Goal: Book appointment/travel/reservation

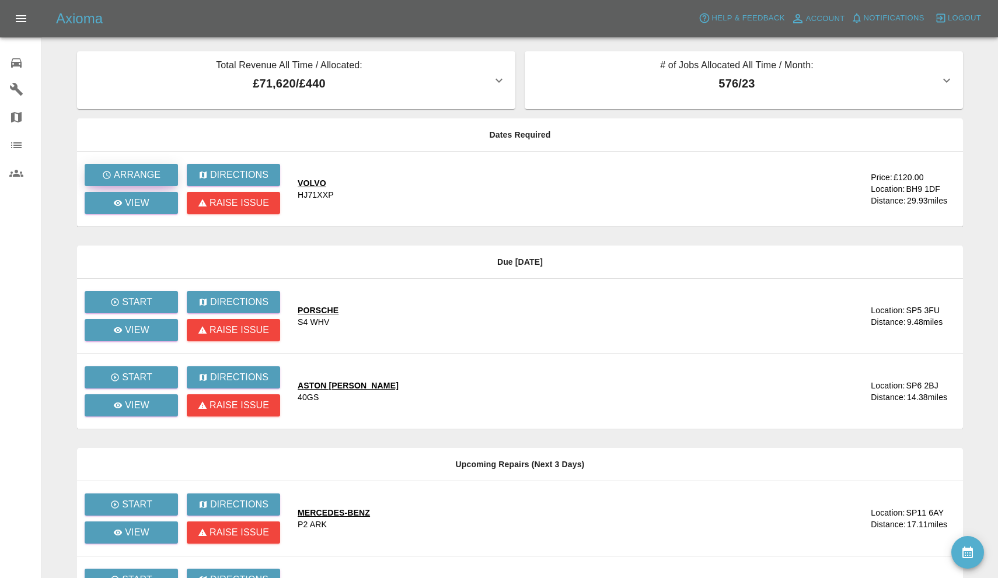
click at [165, 180] on button "Arrange" at bounding box center [131, 175] width 93 height 22
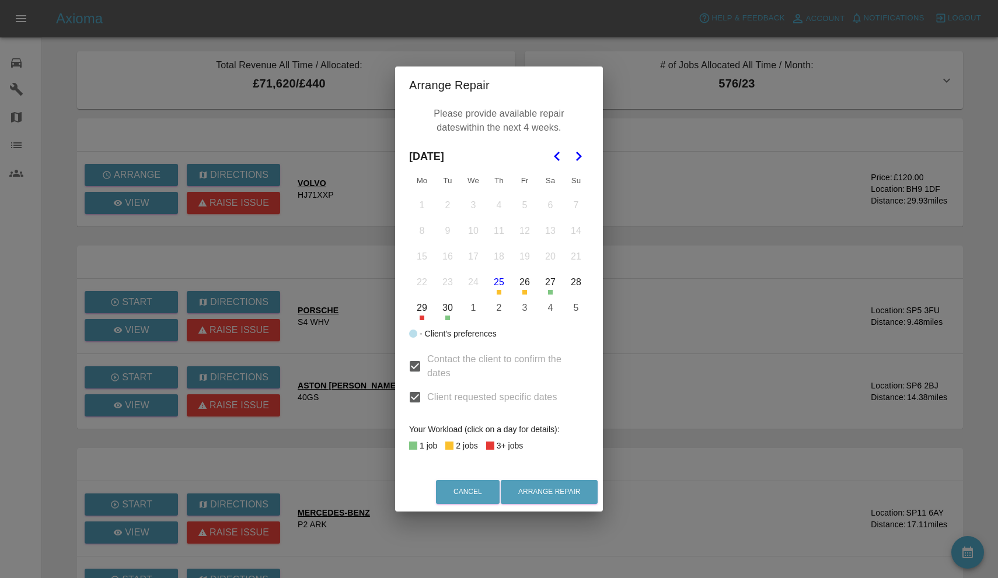
click at [580, 158] on polygon "Go to the Next Month" at bounding box center [579, 156] width 6 height 9
click at [476, 260] on button "15" at bounding box center [473, 256] width 25 height 25
click at [505, 260] on button "16" at bounding box center [499, 256] width 25 height 25
click at [515, 259] on button "17" at bounding box center [524, 256] width 25 height 25
click at [498, 281] on button "23" at bounding box center [499, 282] width 25 height 25
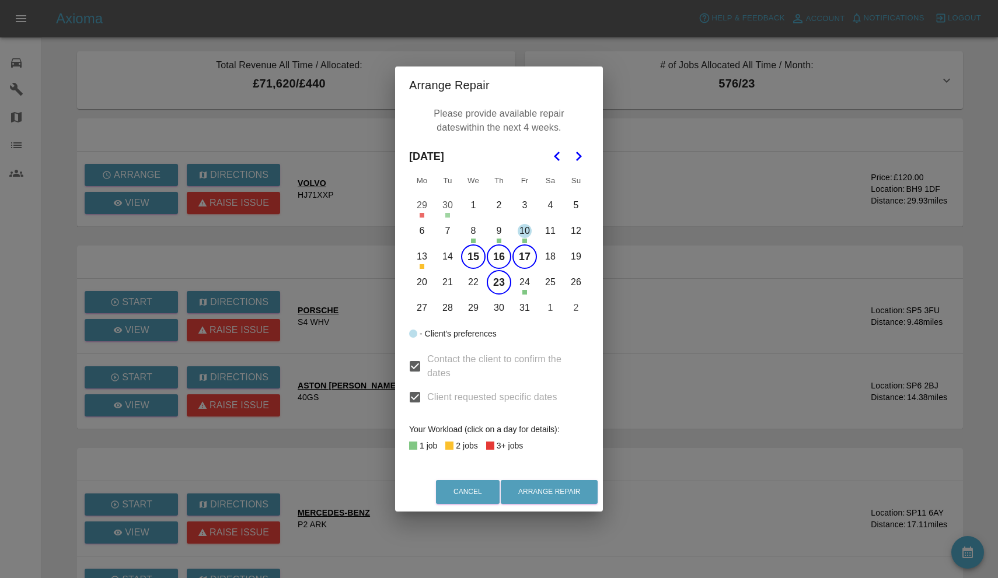
click at [528, 284] on button "24" at bounding box center [524, 282] width 25 height 25
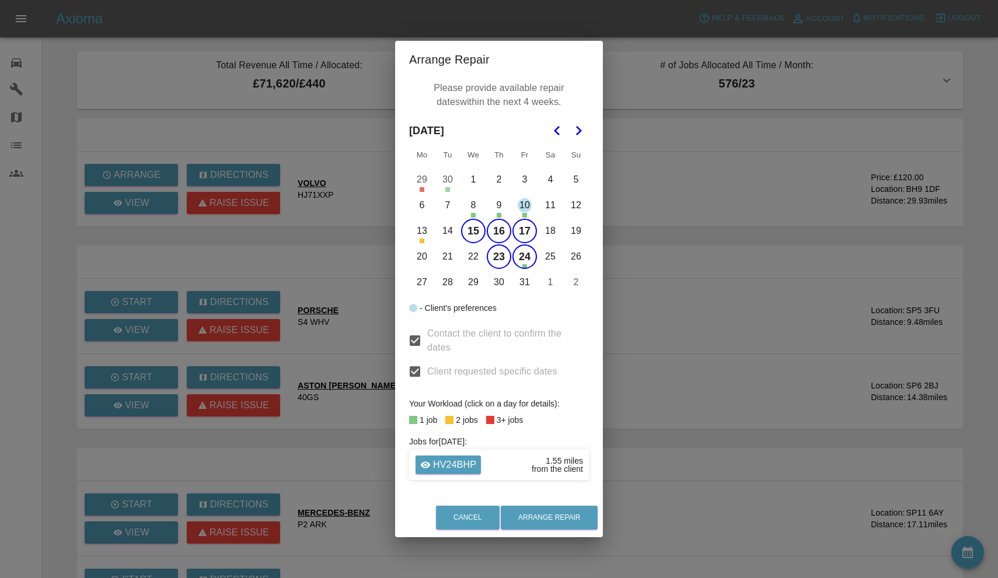
click at [415, 282] on button "27" at bounding box center [422, 282] width 25 height 25
click at [446, 283] on button "28" at bounding box center [447, 282] width 25 height 25
click at [475, 285] on button "29" at bounding box center [473, 282] width 25 height 25
click at [497, 285] on button "30" at bounding box center [499, 282] width 25 height 25
click at [524, 285] on button "31" at bounding box center [524, 282] width 25 height 25
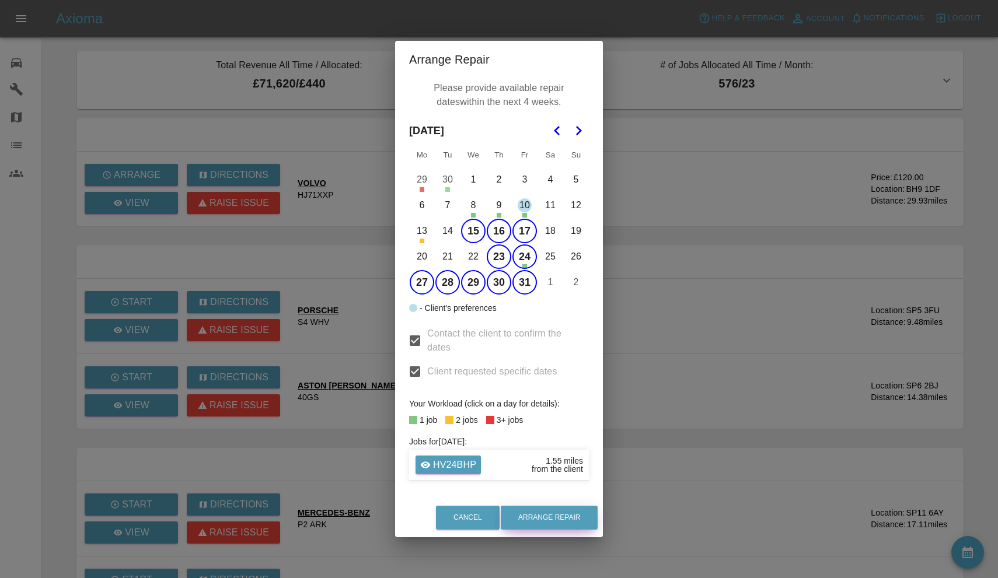
click at [543, 510] on button "Arrange Repair" at bounding box center [549, 518] width 97 height 24
